Goal: Find specific page/section: Find specific page/section

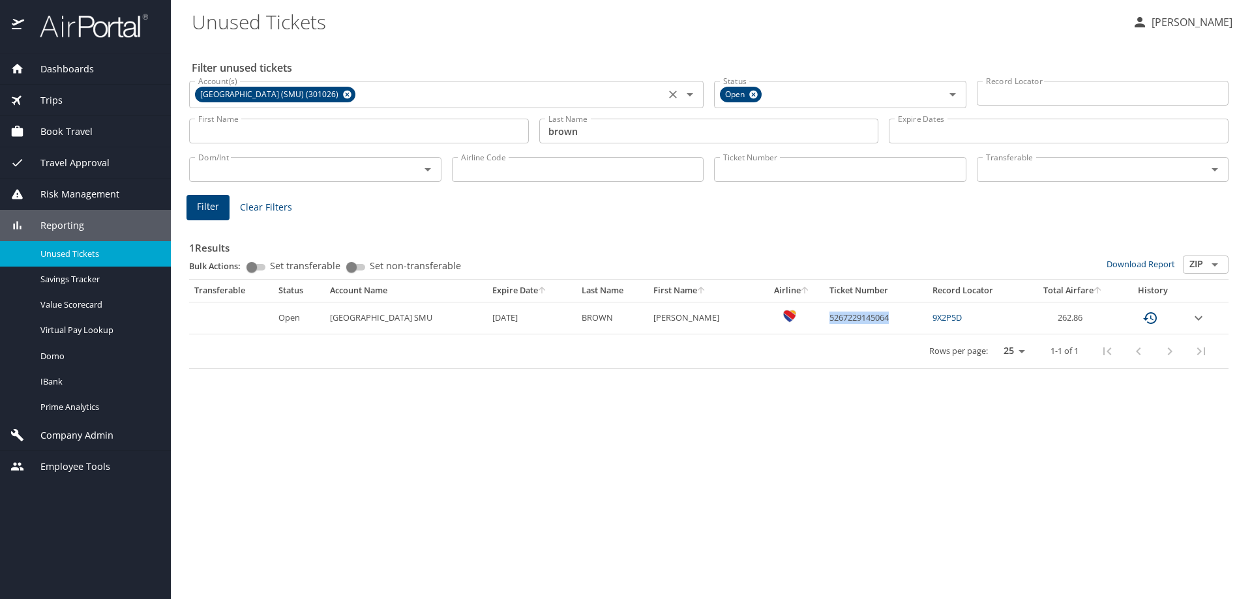
click at [351, 96] on icon at bounding box center [347, 95] width 8 height 8
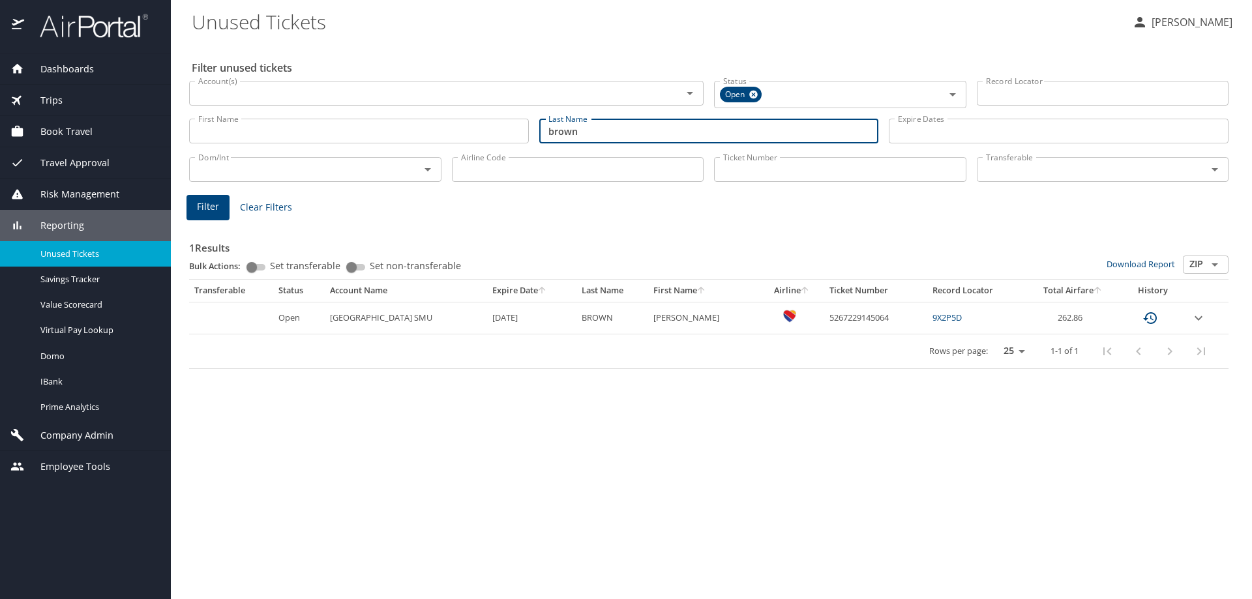
drag, startPoint x: 599, startPoint y: 137, endPoint x: 486, endPoint y: 143, distance: 112.9
click at [486, 143] on div "First Name First Name Last Name [PERSON_NAME] Last Name Expire Dates Expire Dat…" at bounding box center [709, 131] width 1050 height 46
click at [91, 63] on span "Dashboards" at bounding box center [59, 69] width 70 height 14
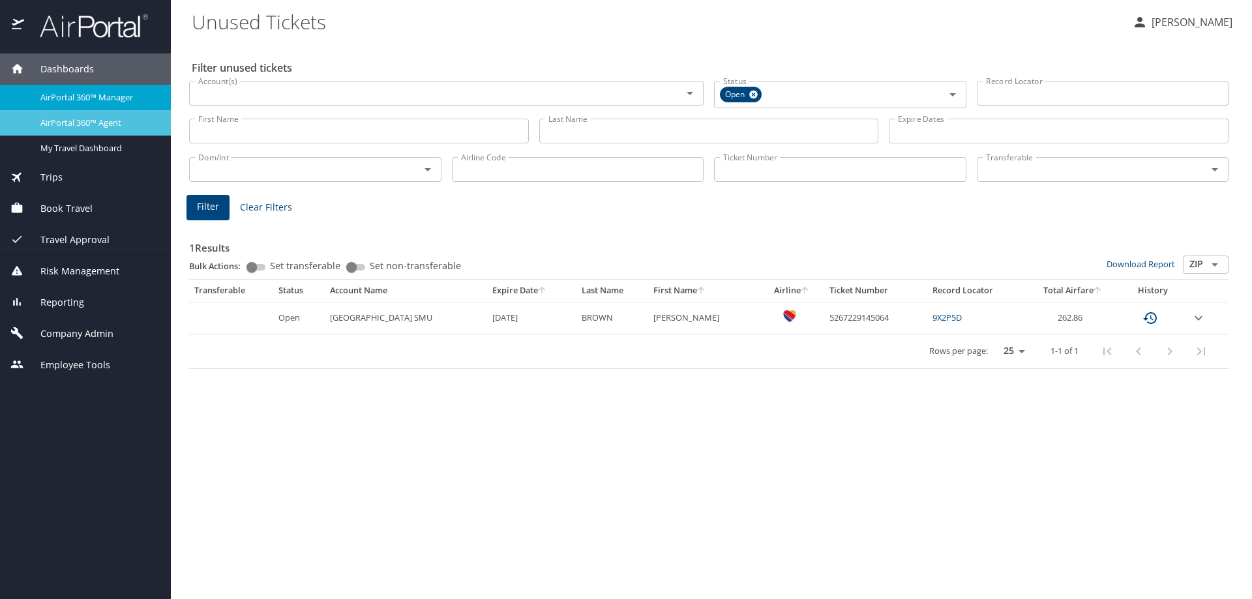
click at [108, 126] on span "AirPortal 360™ Agent" at bounding box center [97, 123] width 115 height 12
